Goal: Entertainment & Leisure: Consume media (video, audio)

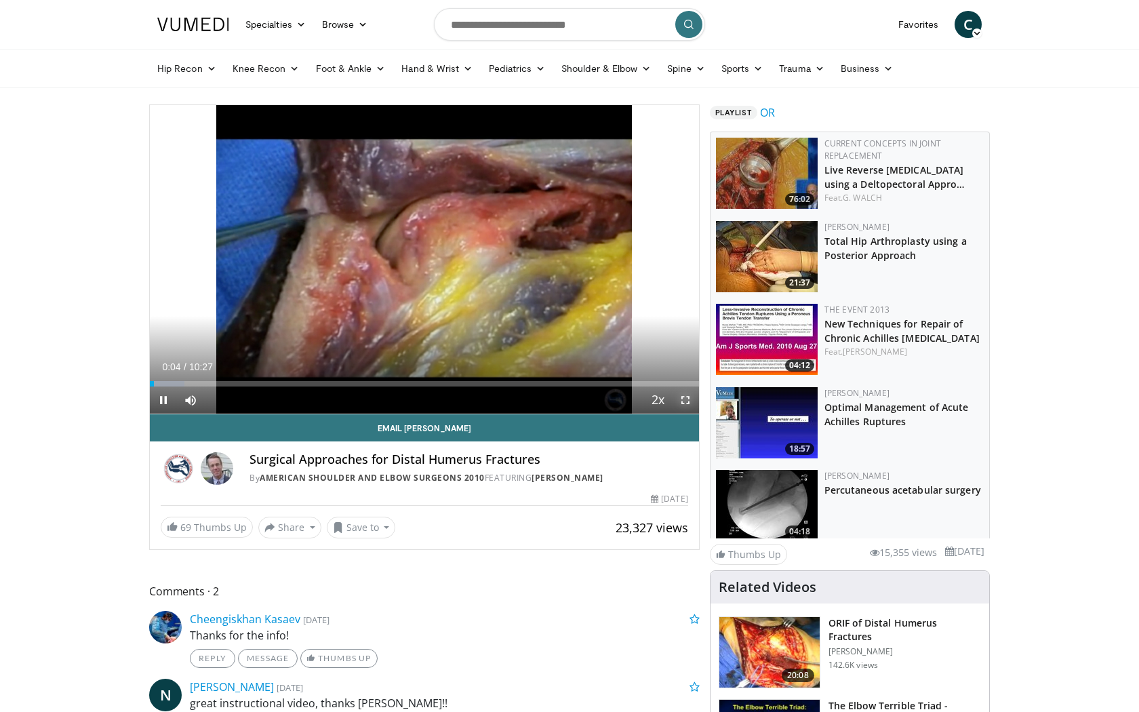
click at [685, 399] on span "Video Player" at bounding box center [685, 399] width 27 height 27
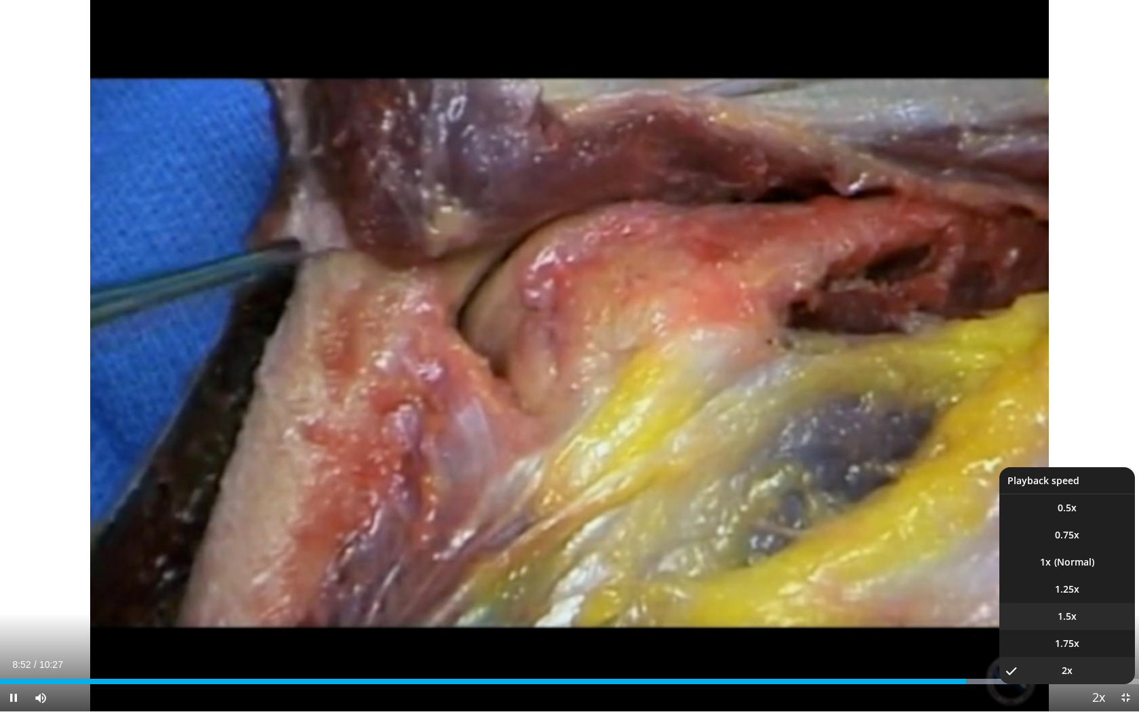
click at [1084, 612] on li "1.5x" at bounding box center [1067, 616] width 136 height 27
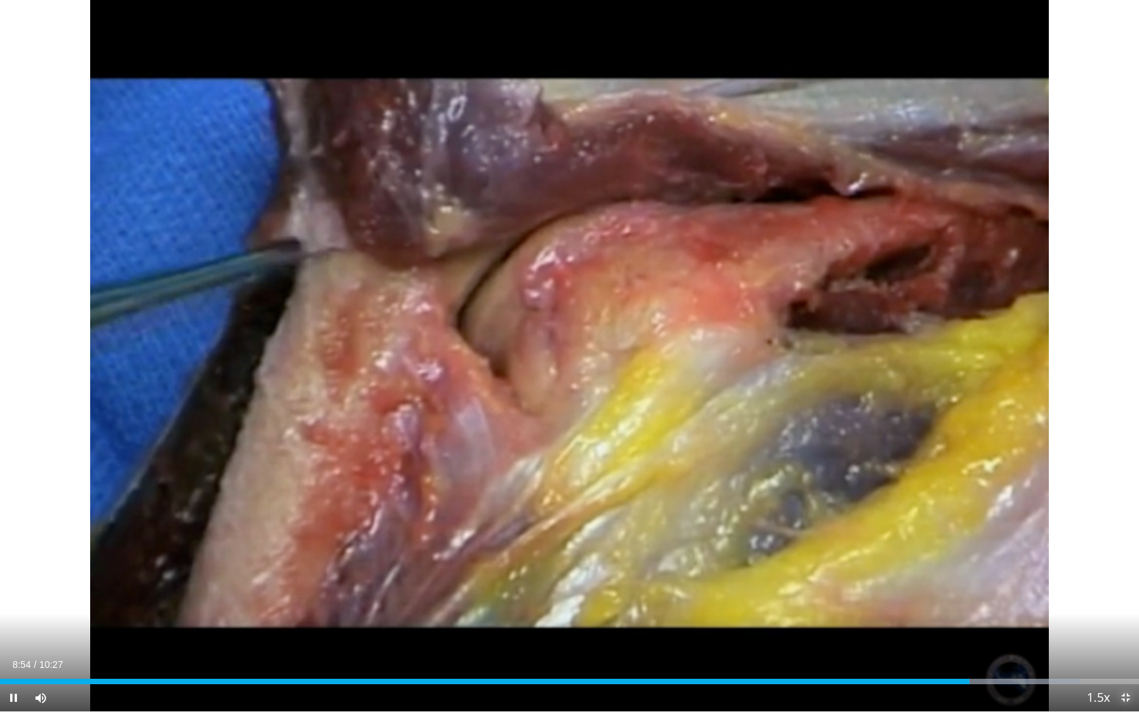
click at [1122, 706] on span "Video Player" at bounding box center [1125, 697] width 27 height 27
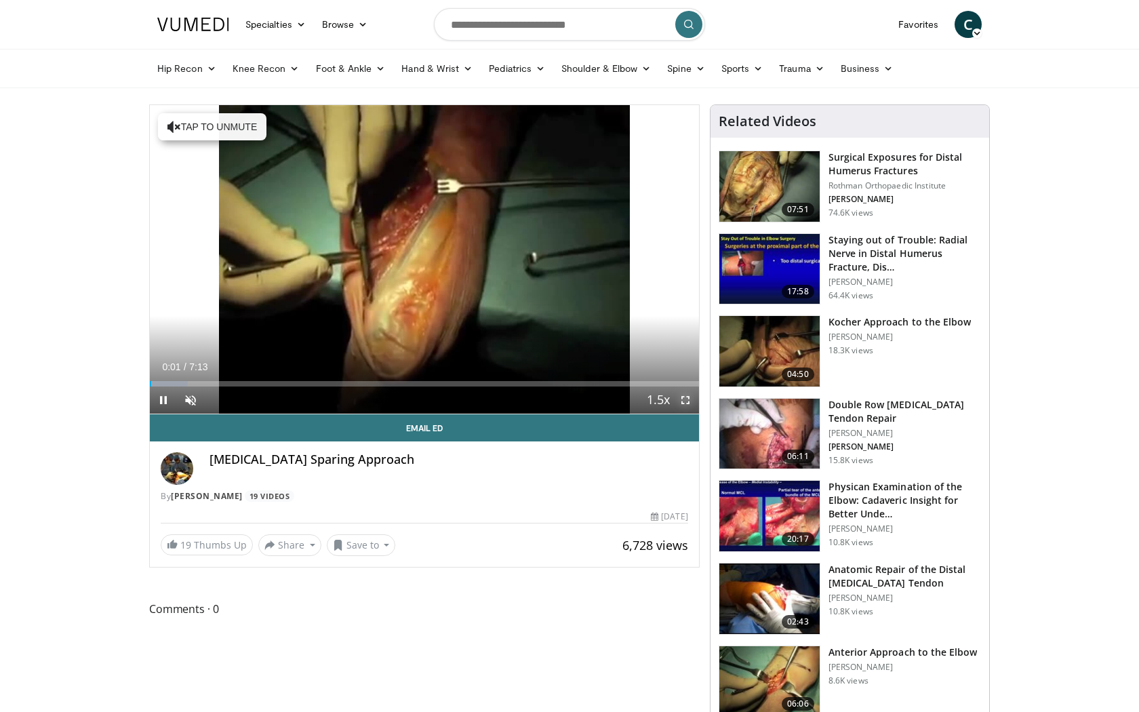
click at [689, 402] on span "Video Player" at bounding box center [685, 399] width 27 height 27
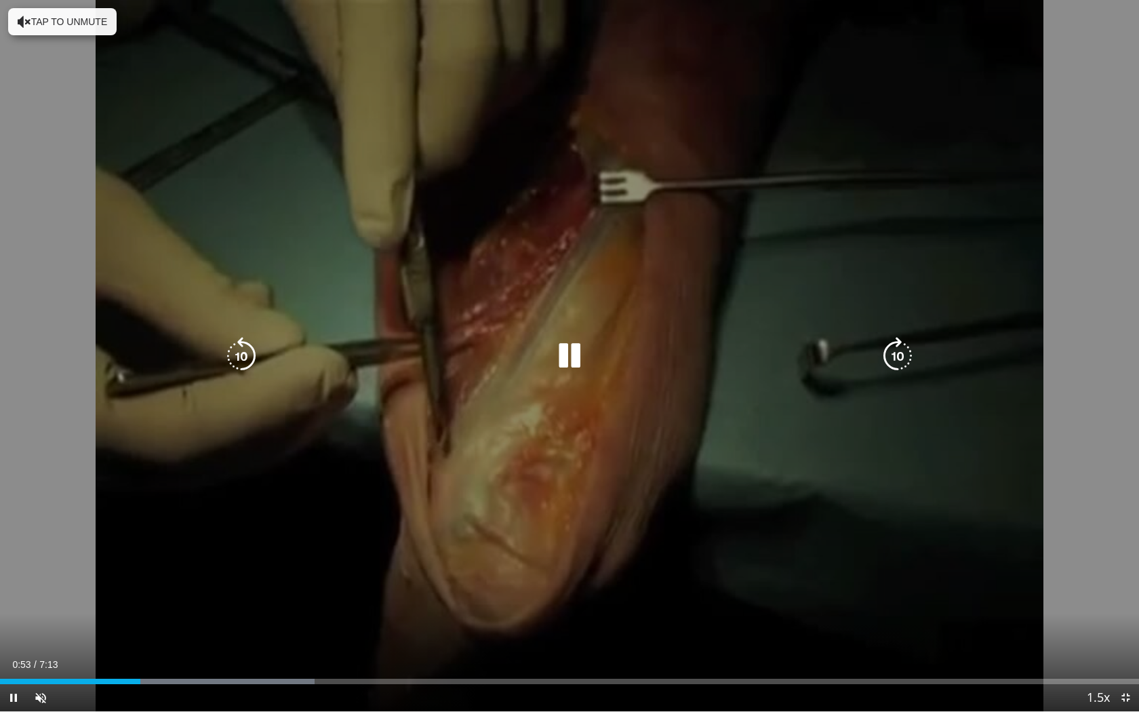
click at [1122, 647] on div "10 seconds Tap to unmute" at bounding box center [569, 355] width 1139 height 711
click at [47, 28] on button "Tap to unmute" at bounding box center [62, 21] width 108 height 27
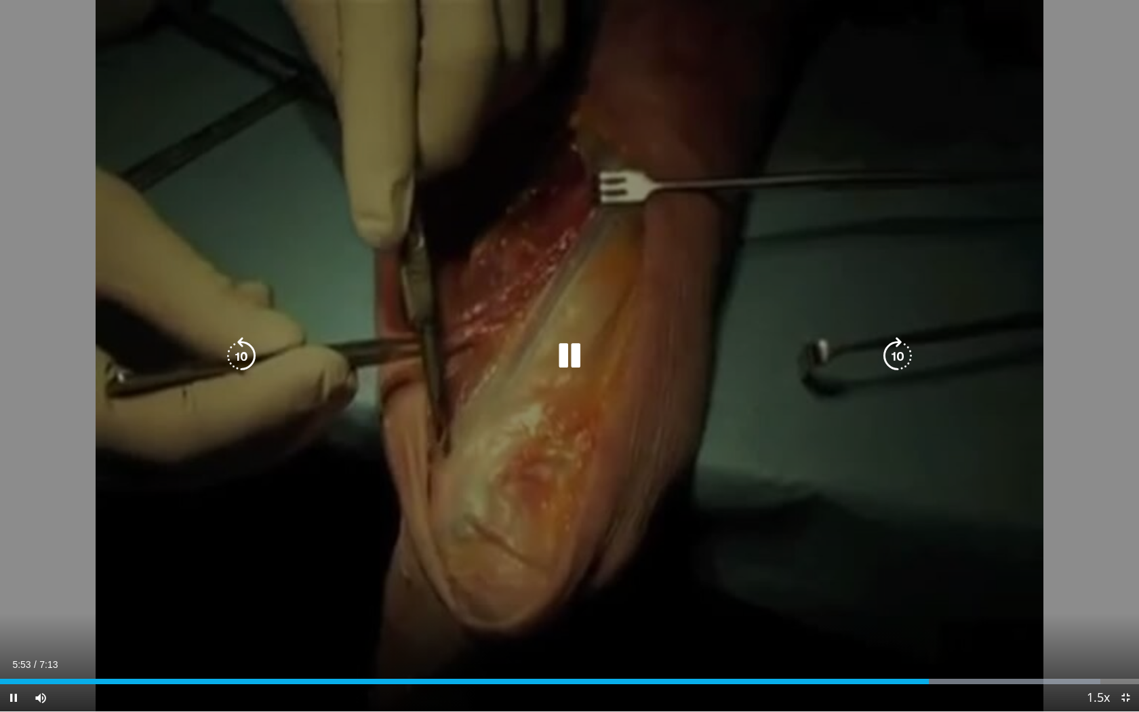
click at [566, 359] on icon "Video Player" at bounding box center [570, 356] width 38 height 38
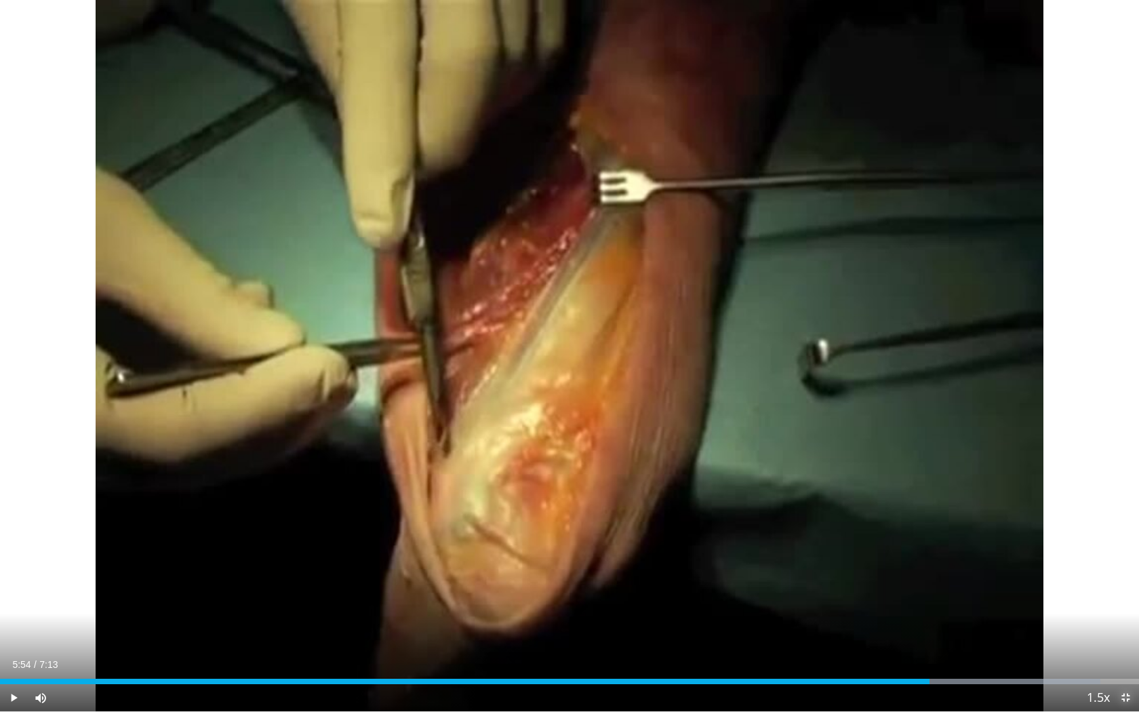
click at [1127, 690] on span "Video Player" at bounding box center [1125, 697] width 27 height 27
